Goal: Task Accomplishment & Management: Complete application form

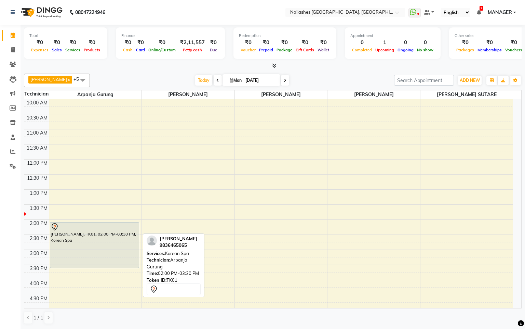
click at [102, 249] on div "[PERSON_NAME], TK01, 02:00 PM-03:30 PM, Korean Spa" at bounding box center [94, 244] width 89 height 45
select select "7"
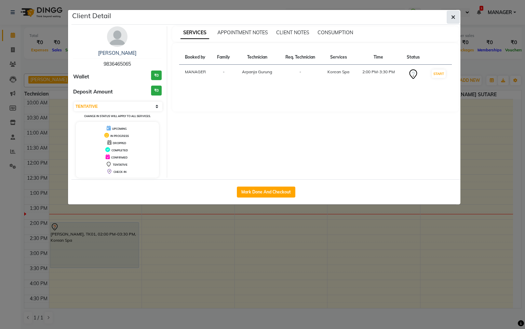
click at [455, 18] on icon "button" at bounding box center [453, 16] width 4 height 5
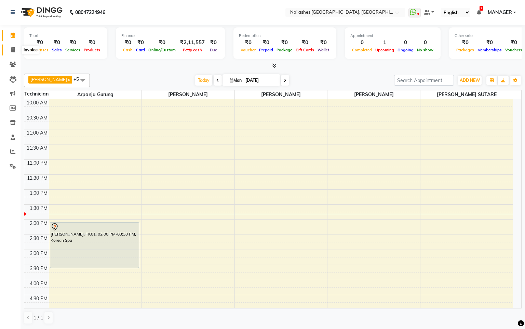
click at [16, 51] on span at bounding box center [13, 50] width 12 height 8
select select "8442"
select select "service"
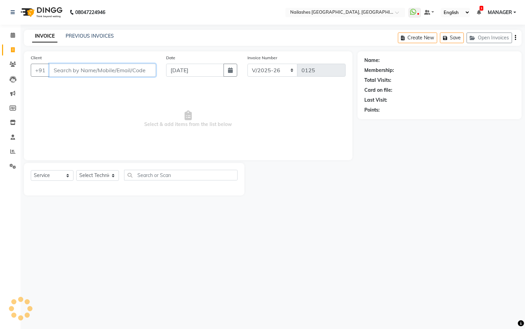
click at [92, 67] on input "Client" at bounding box center [102, 70] width 107 height 13
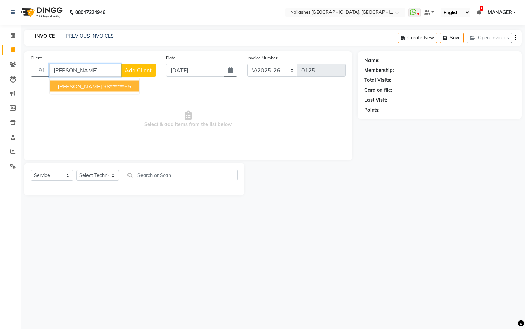
click at [104, 90] on ngb-highlight "98******65" at bounding box center [117, 86] width 28 height 7
type input "98******65"
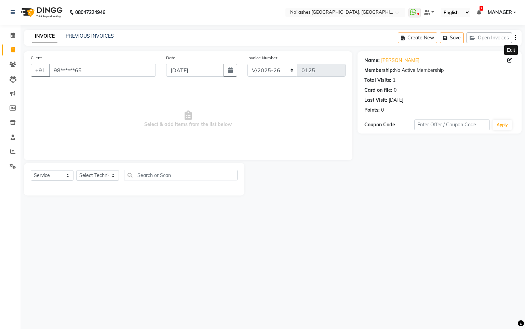
click at [509, 60] on icon at bounding box center [510, 60] width 5 height 5
select select "21"
select select "[DEMOGRAPHIC_DATA]"
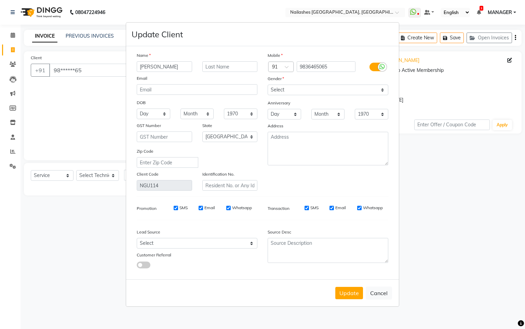
click at [456, 178] on ngb-modal-window "Update Client Name [PERSON_NAME] Email DOB Day 01 02 03 04 05 06 07 08 09 10 11…" at bounding box center [262, 164] width 525 height 329
click at [349, 289] on button "Update" at bounding box center [350, 293] width 28 height 12
select select
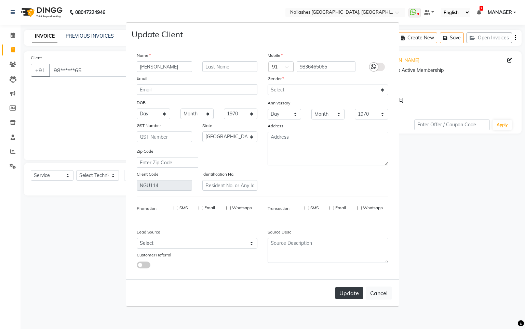
select select "null"
select select
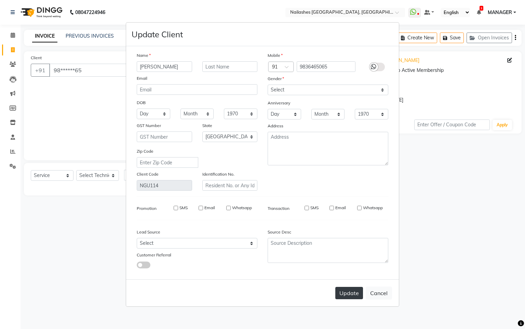
checkbox input "false"
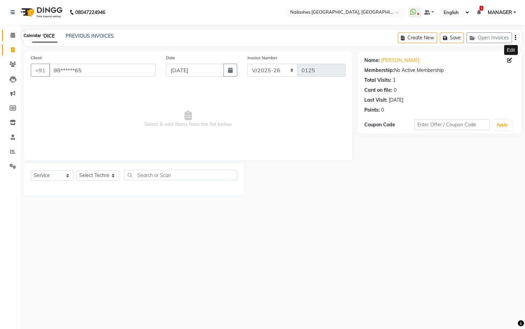
click at [13, 36] on icon at bounding box center [13, 34] width 4 height 5
